Goal: Transaction & Acquisition: Purchase product/service

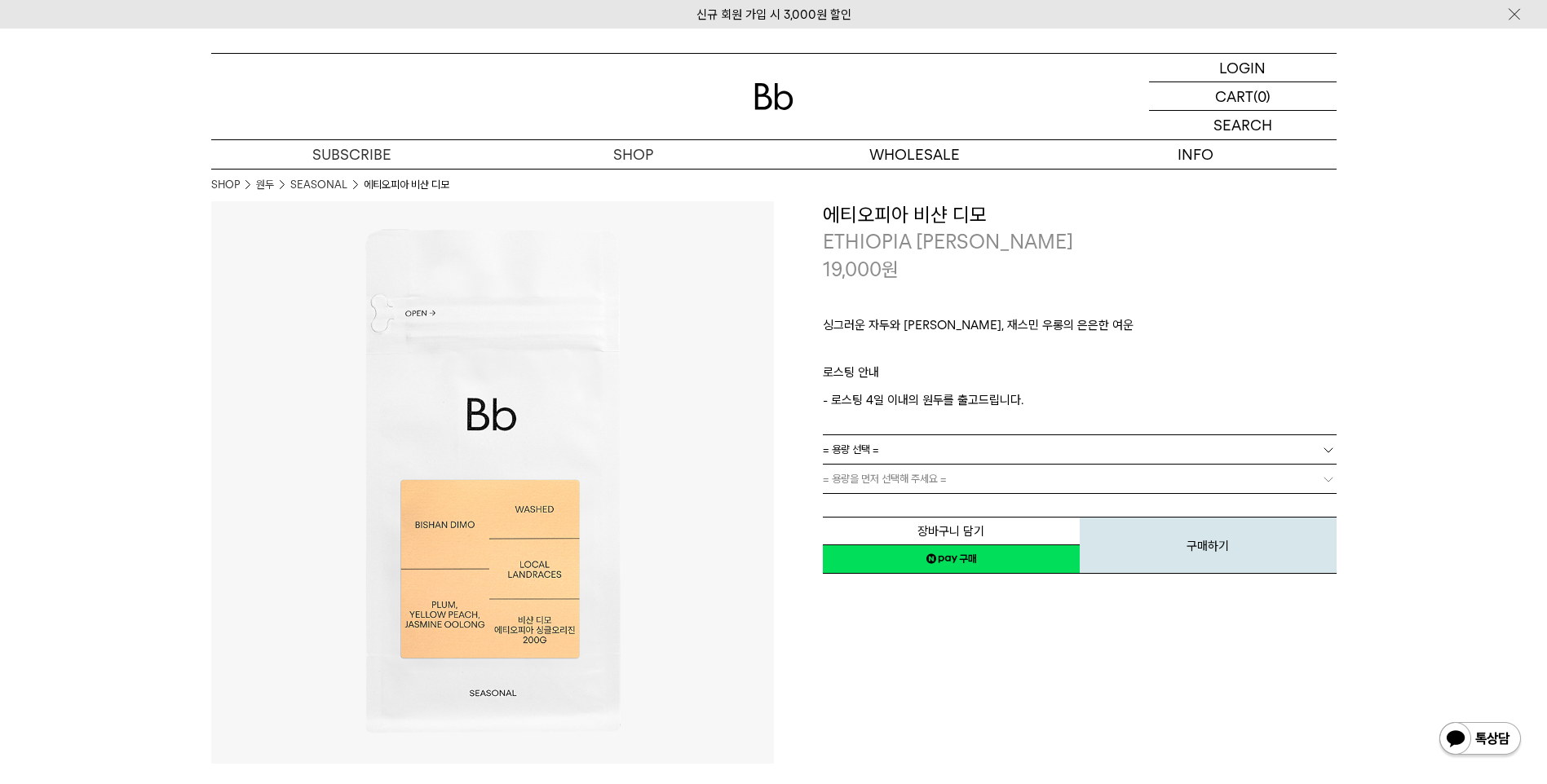
click at [782, 100] on img at bounding box center [773, 96] width 39 height 26
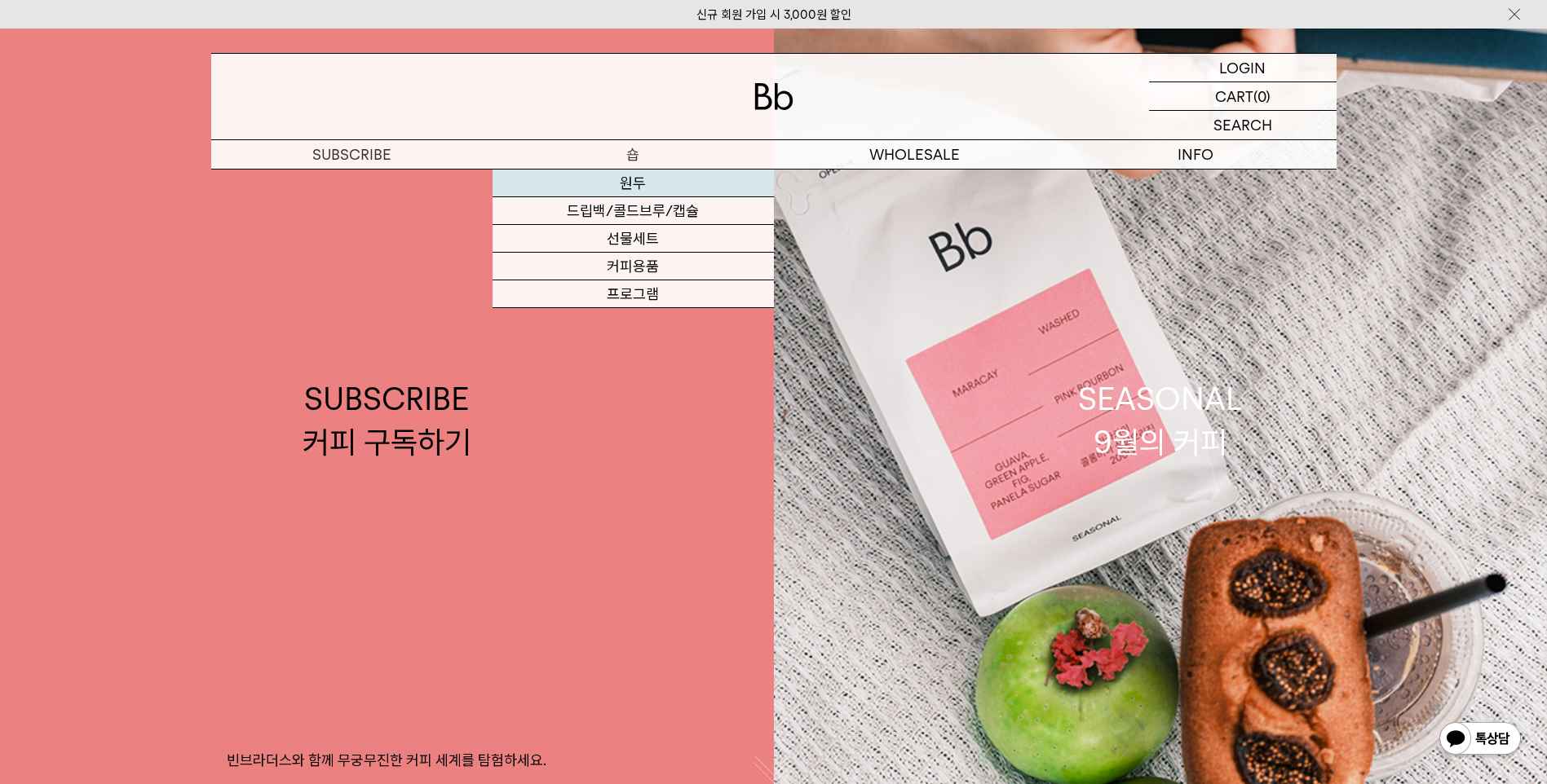
click at [636, 181] on link "원두" at bounding box center [632, 183] width 281 height 27
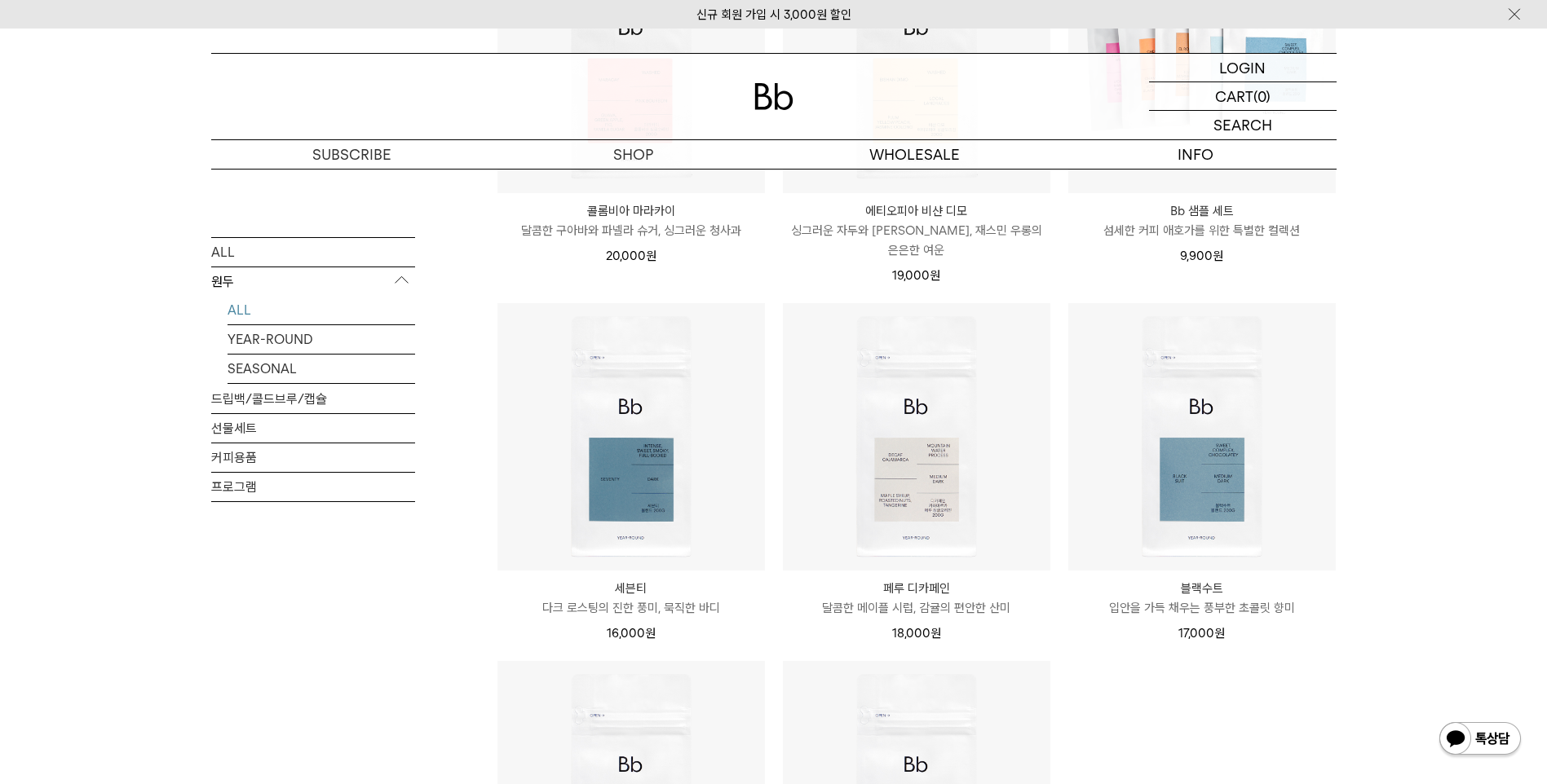
scroll to position [1141, 0]
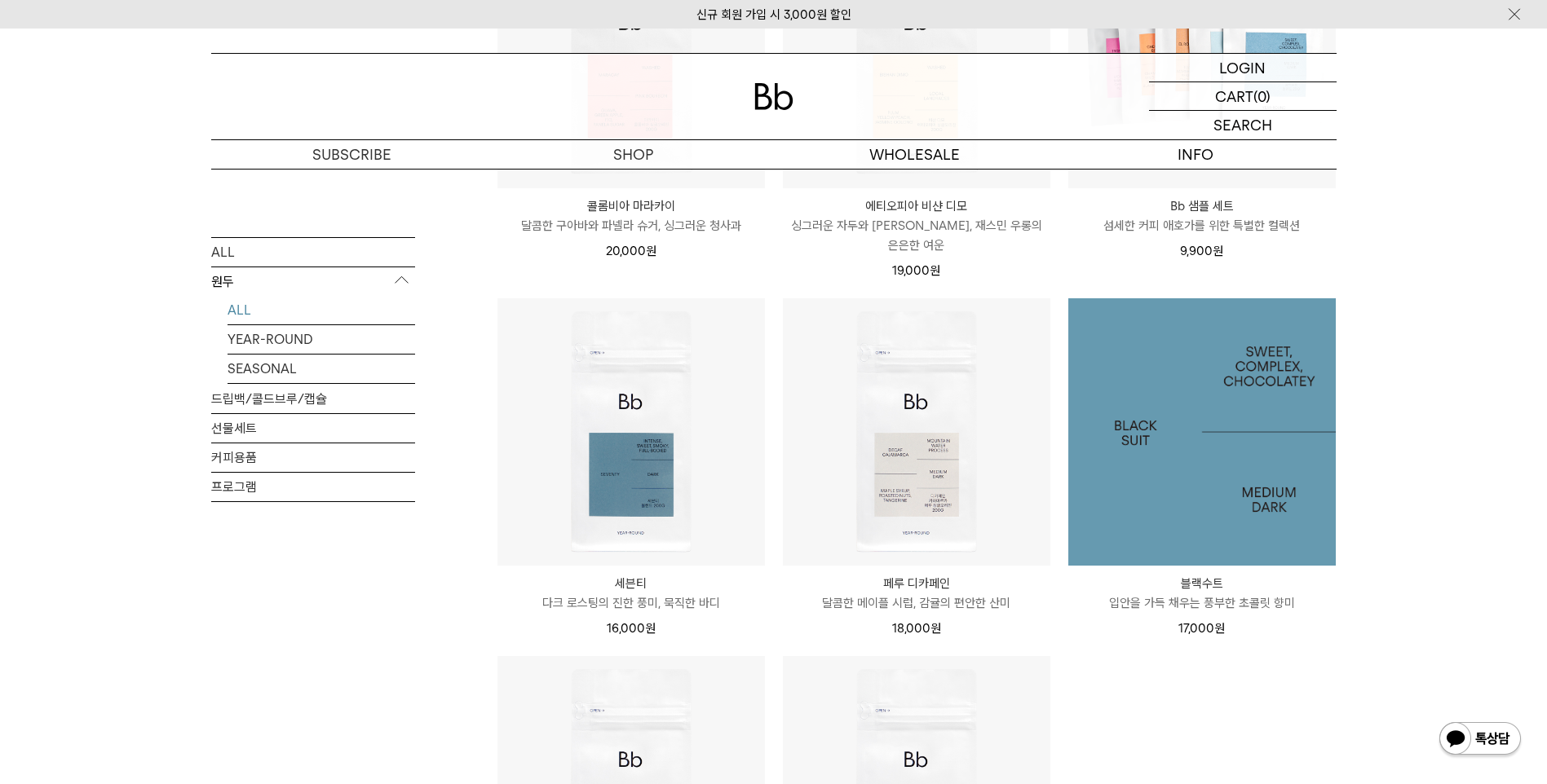
click at [1211, 486] on img at bounding box center [1202, 431] width 268 height 268
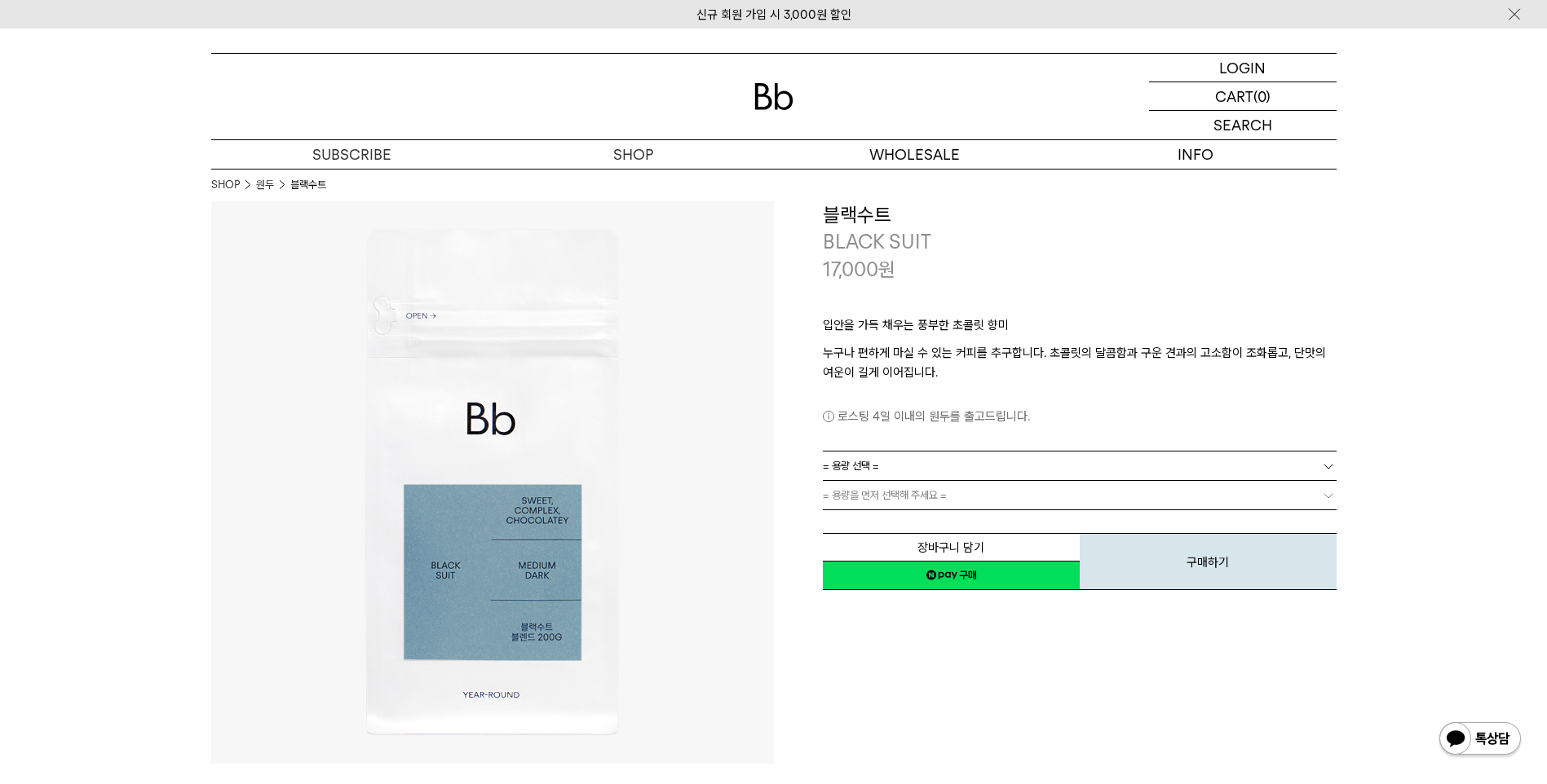
click at [952, 672] on div "**********" at bounding box center [1055, 482] width 563 height 563
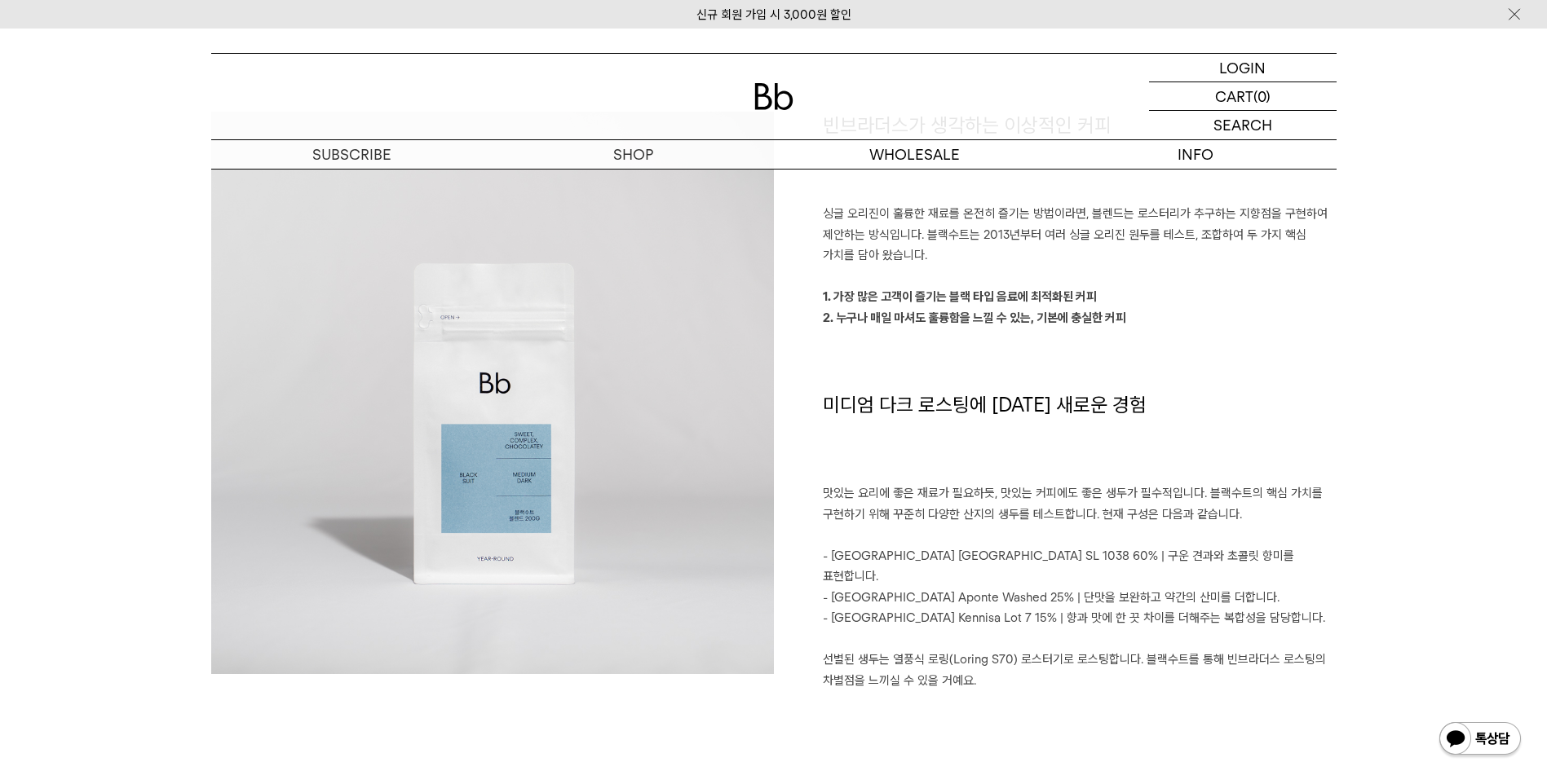
scroll to position [1467, 0]
